Goal: Submit feedback/report problem

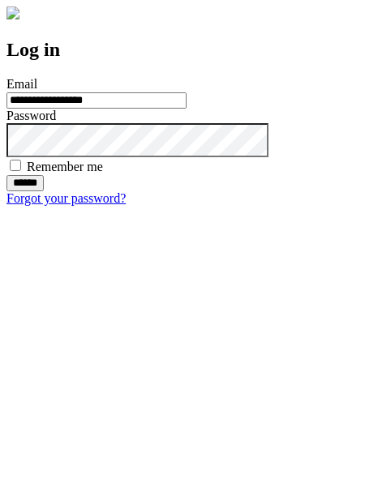
click at [44, 191] on input "******" at bounding box center [24, 183] width 37 height 16
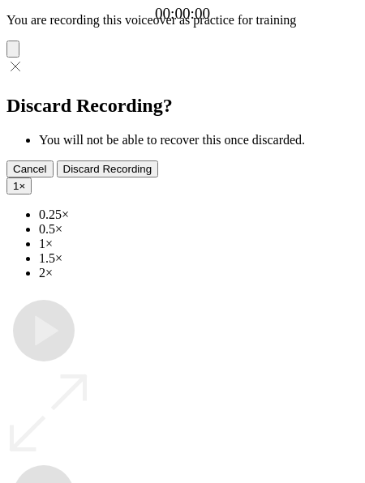
type input "**********"
